Goal: Task Accomplishment & Management: Manage account settings

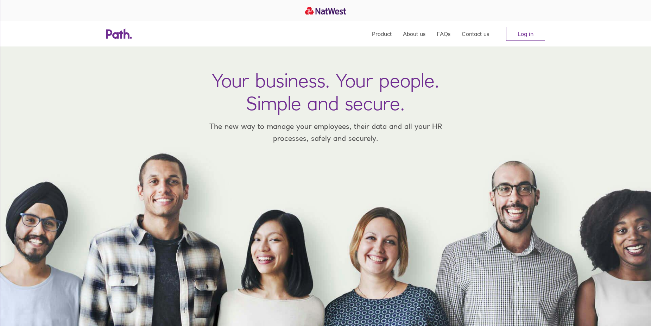
click at [526, 31] on link "Log in" at bounding box center [525, 34] width 39 height 14
click at [524, 31] on link "Log in" at bounding box center [525, 34] width 39 height 14
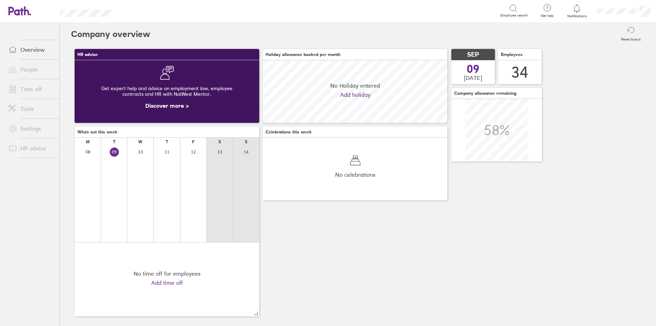
scroll to position [63, 185]
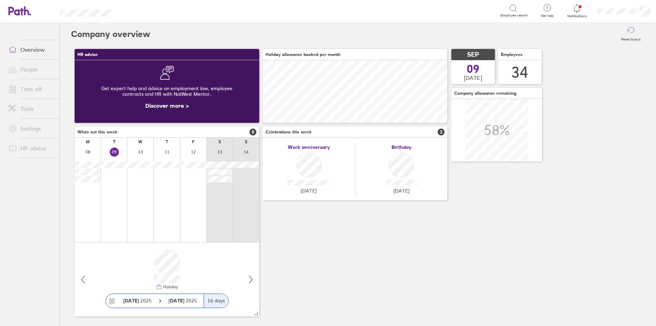
click at [31, 90] on link "Time off" at bounding box center [31, 89] width 57 height 14
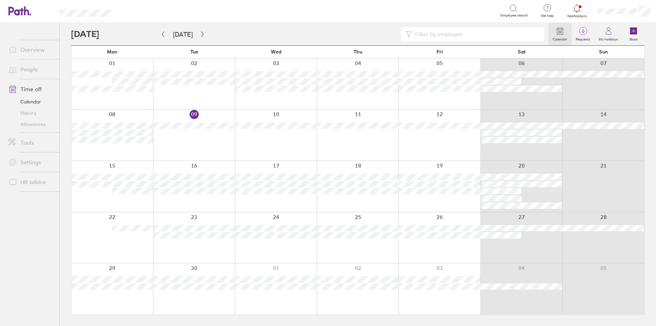
click at [24, 67] on link "People" at bounding box center [31, 69] width 57 height 14
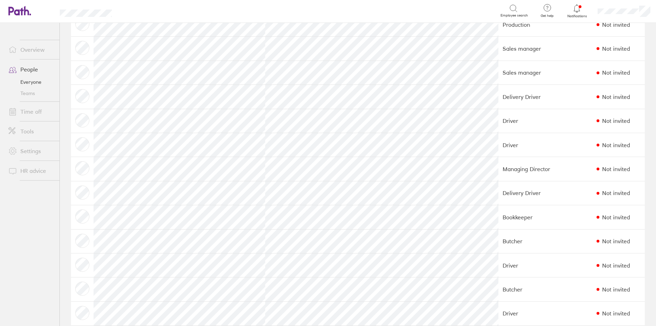
scroll to position [317, 0]
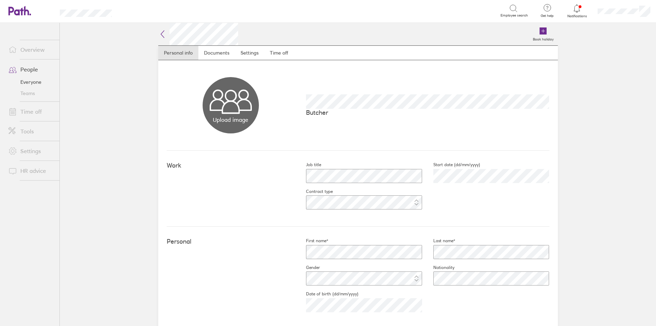
drag, startPoint x: 178, startPoint y: 56, endPoint x: 206, endPoint y: 67, distance: 30.2
click at [178, 56] on link "Personal info" at bounding box center [178, 53] width 40 height 14
click at [243, 51] on link "Settings" at bounding box center [249, 53] width 29 height 14
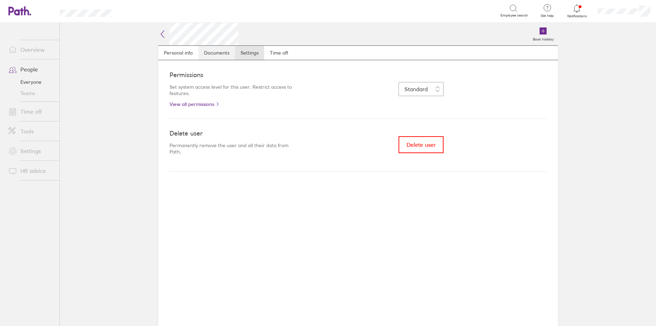
click at [218, 55] on link "Documents" at bounding box center [216, 53] width 37 height 14
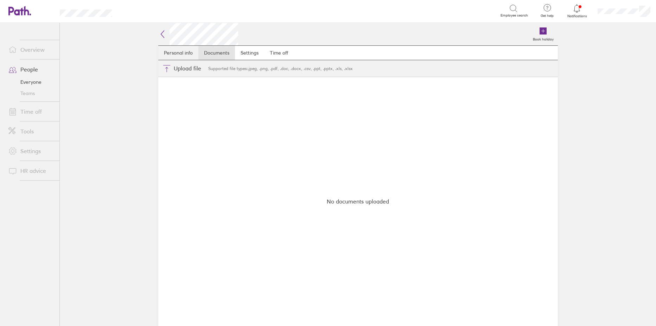
click at [180, 55] on link "Personal info" at bounding box center [178, 53] width 40 height 14
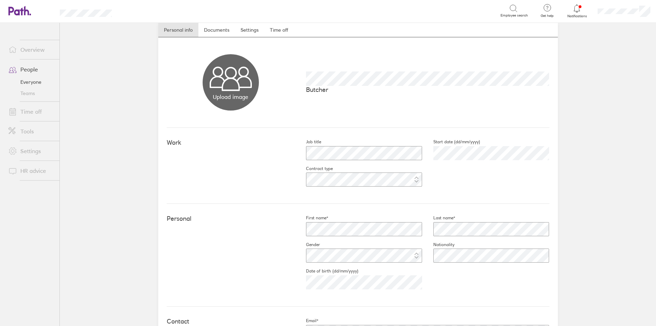
scroll to position [35, 0]
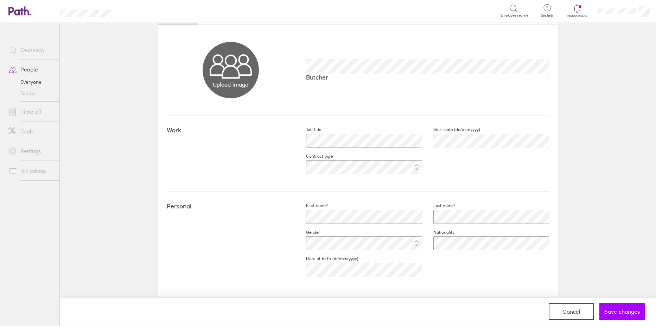
click at [625, 312] on span "Save changes" at bounding box center [622, 311] width 36 height 6
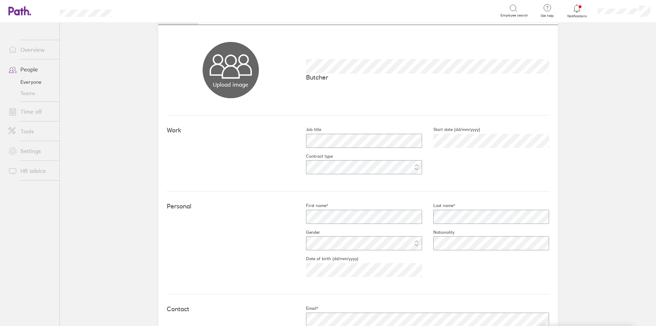
scroll to position [0, 0]
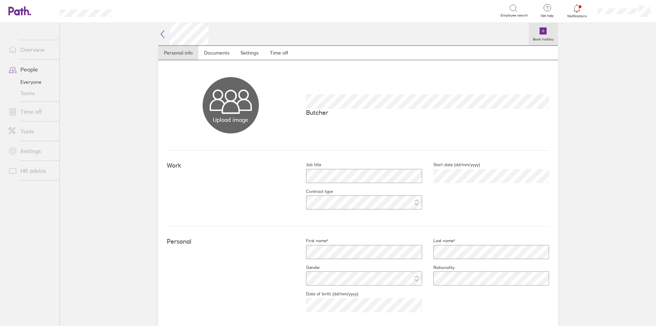
click at [541, 28] on icon at bounding box center [543, 30] width 7 height 7
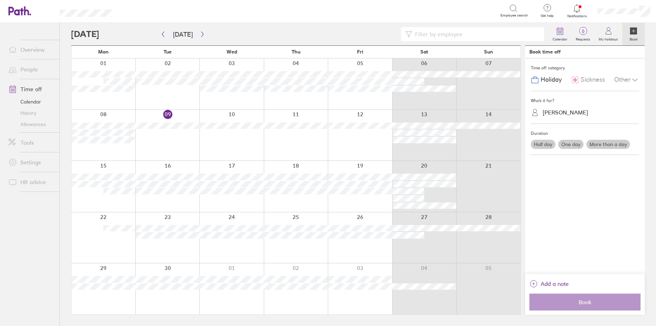
click at [233, 197] on div at bounding box center [231, 186] width 64 height 51
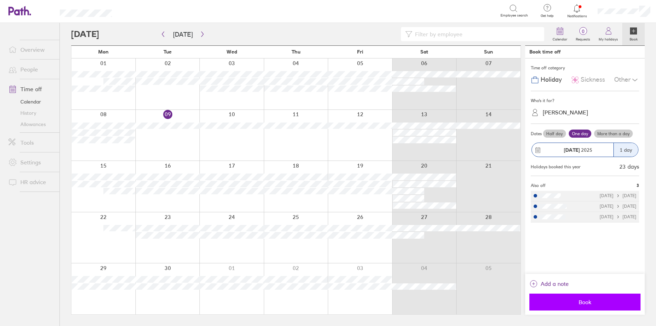
click at [582, 296] on button "Book" at bounding box center [585, 301] width 111 height 17
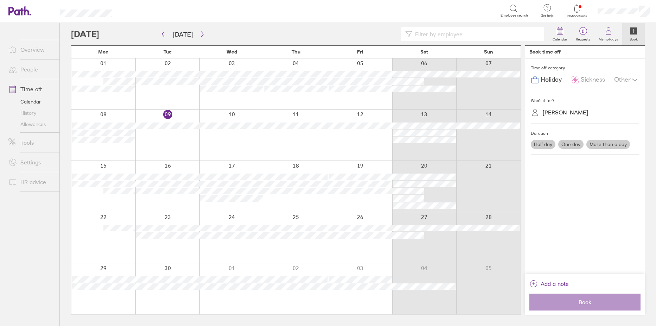
click at [31, 71] on link "People" at bounding box center [31, 69] width 57 height 14
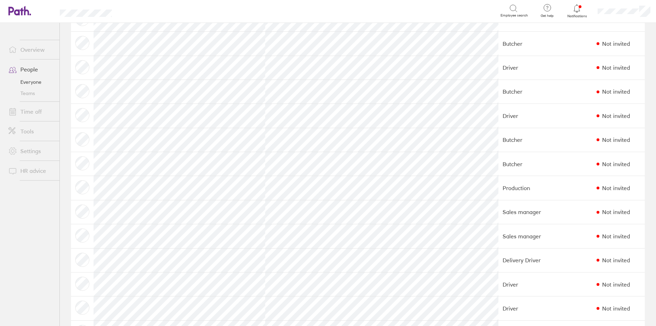
scroll to position [246, 0]
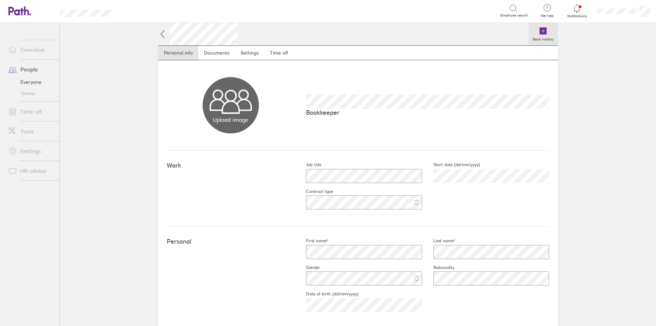
click at [541, 29] on icon at bounding box center [543, 30] width 7 height 7
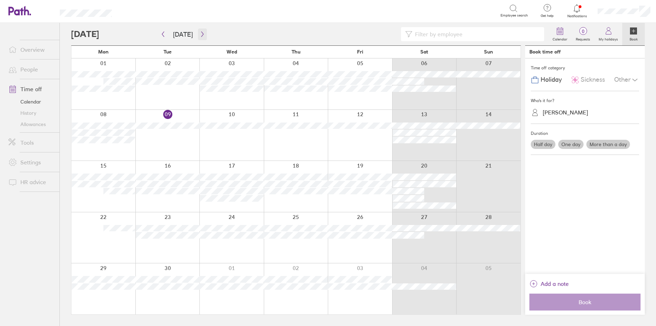
click at [201, 31] on button "button" at bounding box center [202, 34] width 9 height 12
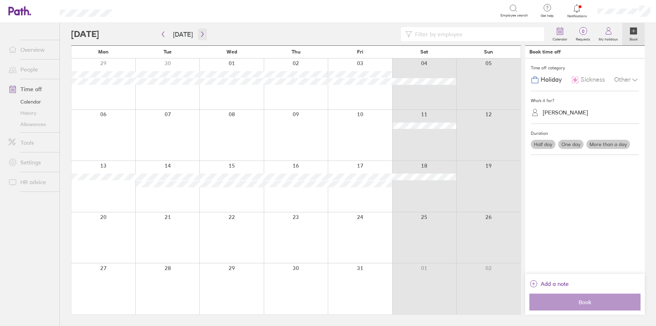
click at [201, 31] on button "button" at bounding box center [202, 34] width 9 height 12
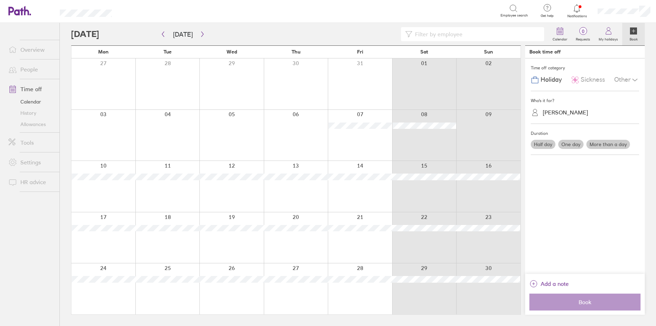
click at [355, 248] on div at bounding box center [360, 237] width 64 height 51
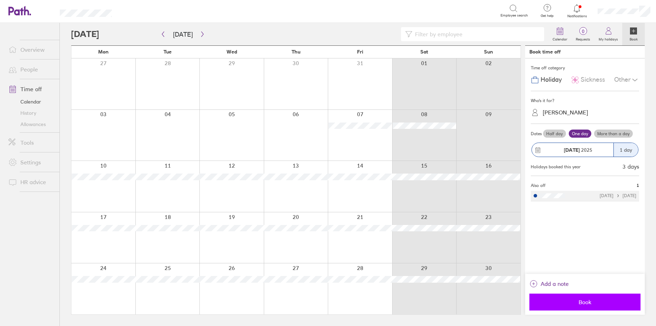
click at [573, 303] on span "Book" at bounding box center [584, 302] width 101 height 6
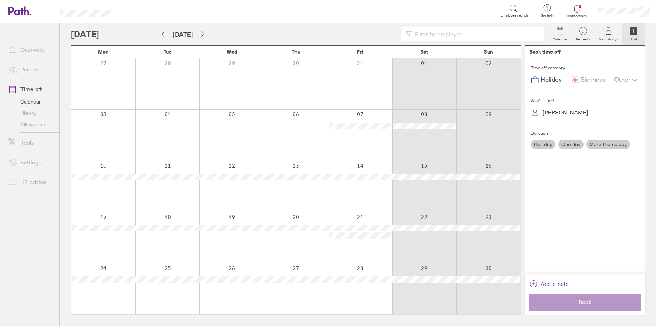
click at [26, 68] on link "People" at bounding box center [31, 69] width 57 height 14
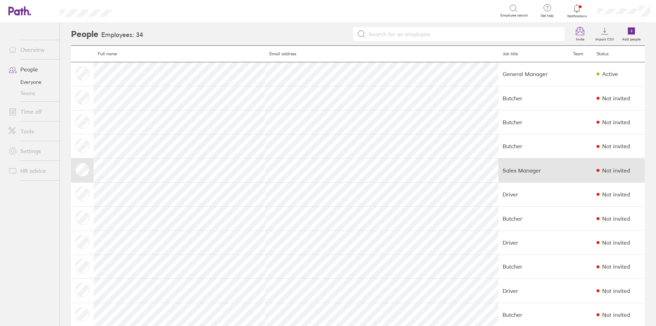
scroll to position [70, 0]
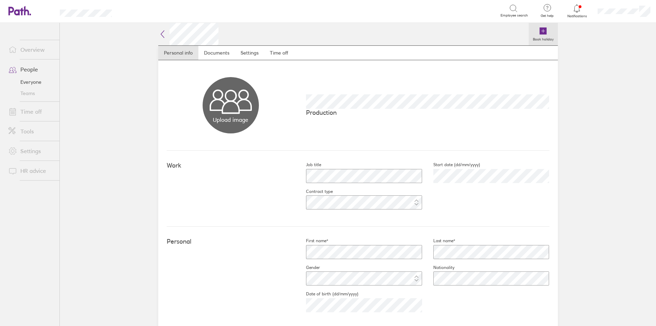
click at [541, 29] on icon at bounding box center [543, 30] width 7 height 7
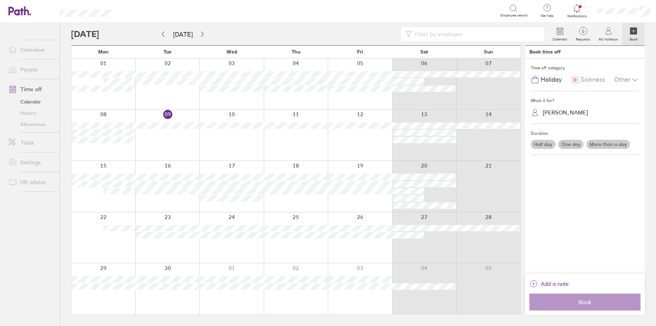
click at [404, 150] on div at bounding box center [424, 135] width 64 height 51
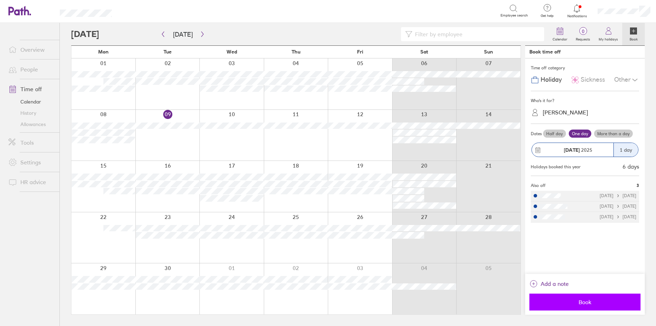
click at [584, 302] on span "Book" at bounding box center [584, 302] width 101 height 6
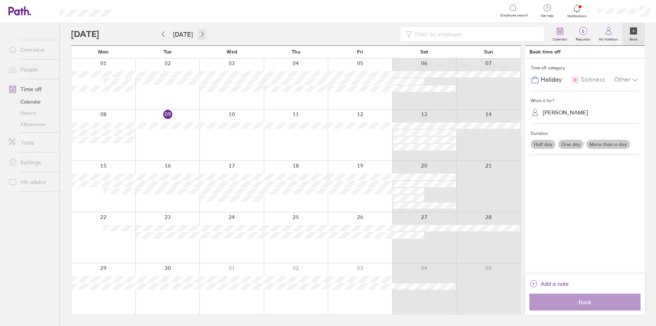
click at [203, 34] on button "button" at bounding box center [202, 34] width 9 height 12
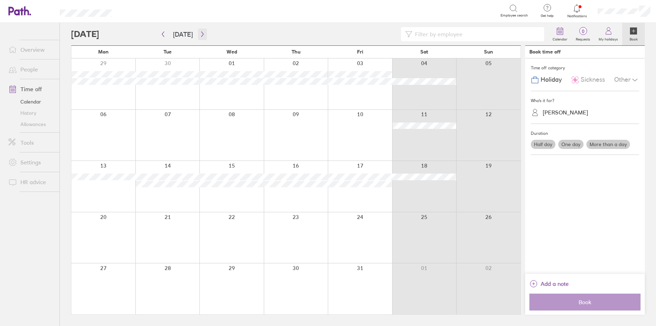
click at [201, 34] on icon "button" at bounding box center [202, 34] width 5 height 6
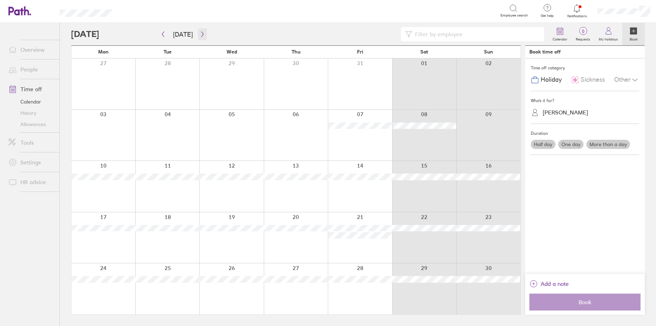
click at [201, 34] on icon "button" at bounding box center [202, 34] width 5 height 6
click at [293, 291] on div at bounding box center [296, 288] width 64 height 51
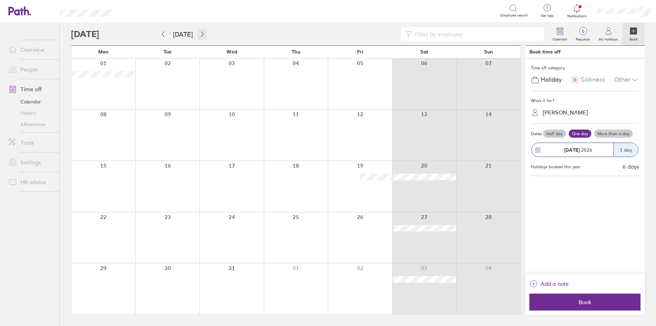
click at [200, 32] on icon "button" at bounding box center [202, 34] width 5 height 6
click at [609, 132] on label "More than a day" at bounding box center [613, 133] width 39 height 8
click at [0, 0] on input "More than a day" at bounding box center [0, 0] width 0 height 0
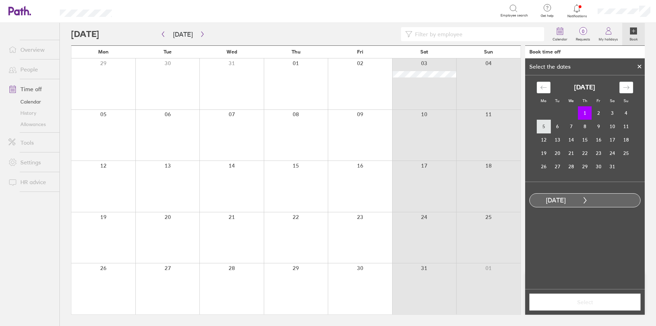
click at [543, 128] on td "5" at bounding box center [544, 126] width 14 height 13
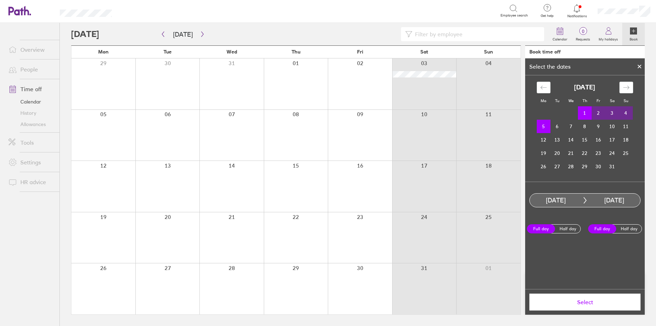
click at [588, 302] on span "Select" at bounding box center [584, 302] width 101 height 6
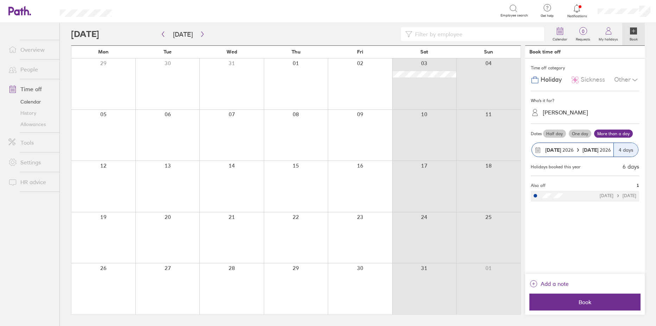
click at [588, 302] on span "Book" at bounding box center [584, 302] width 101 height 6
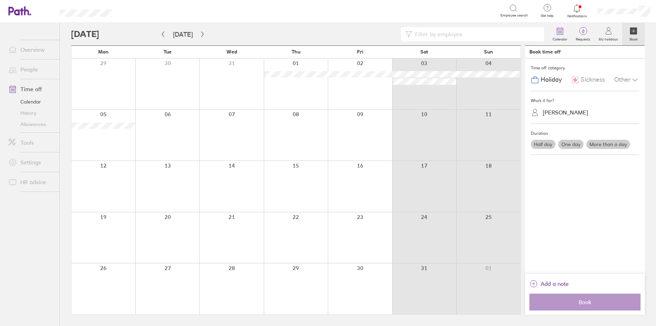
click at [26, 67] on link "People" at bounding box center [31, 69] width 57 height 14
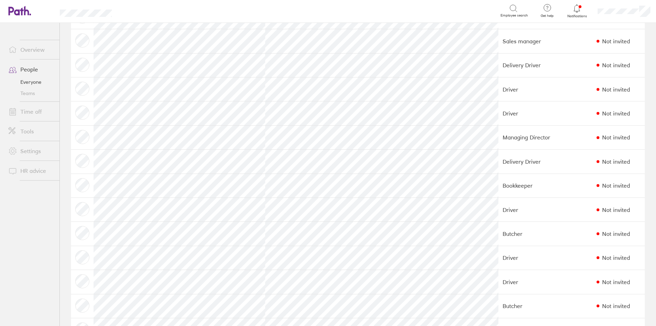
scroll to position [493, 0]
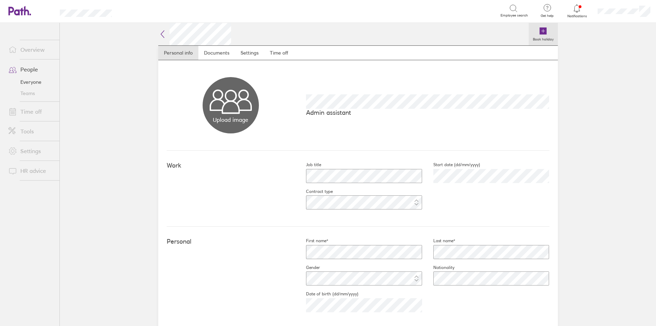
click at [540, 28] on icon at bounding box center [543, 30] width 7 height 7
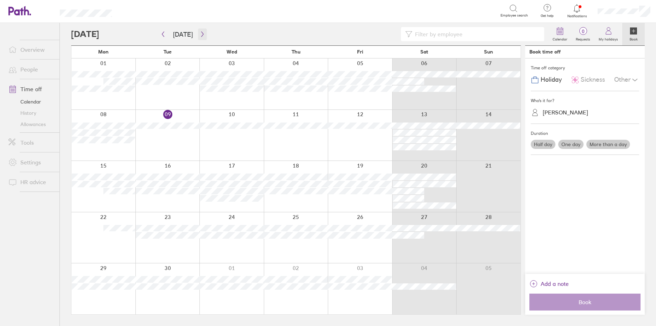
click at [199, 31] on button "button" at bounding box center [202, 34] width 9 height 12
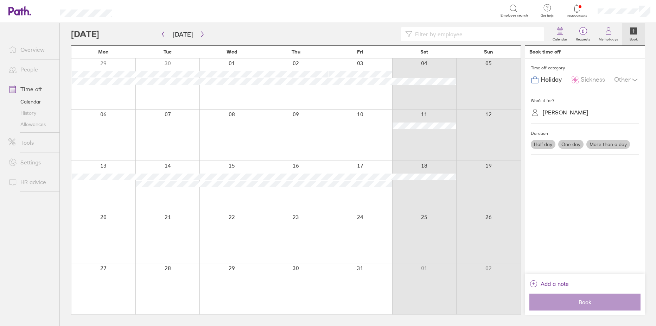
click at [89, 190] on div at bounding box center [103, 186] width 64 height 51
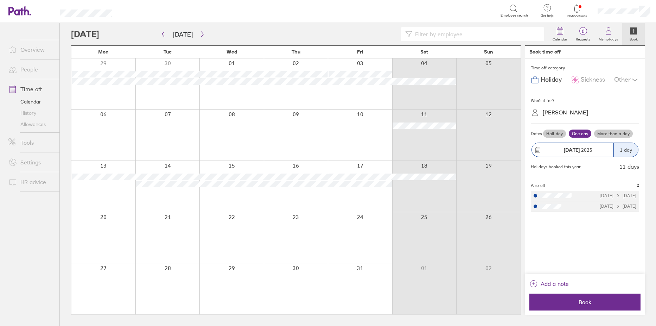
click at [609, 131] on label "More than a day" at bounding box center [613, 133] width 39 height 8
click at [0, 0] on input "More than a day" at bounding box center [0, 0] width 0 height 0
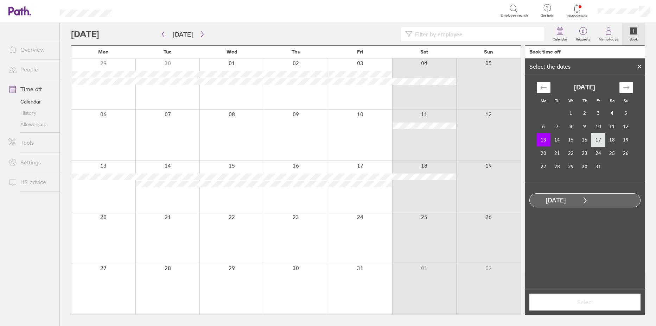
click at [600, 138] on td "17" at bounding box center [599, 139] width 14 height 13
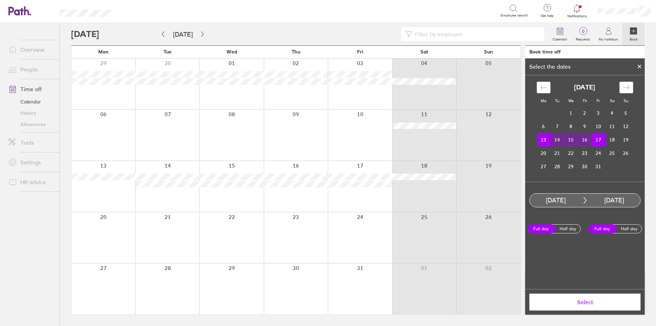
click at [602, 303] on span "Select" at bounding box center [584, 302] width 101 height 6
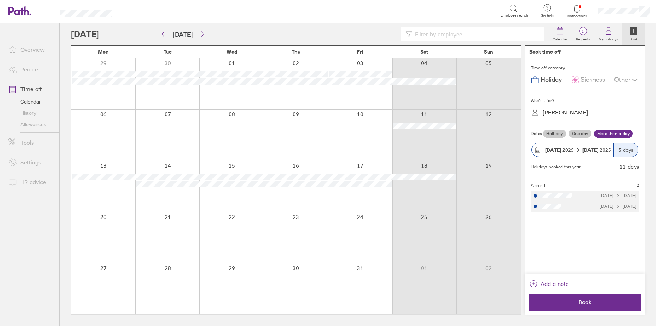
click at [602, 303] on span "Book" at bounding box center [584, 302] width 101 height 6
